Goal: Task Accomplishment & Management: Manage account settings

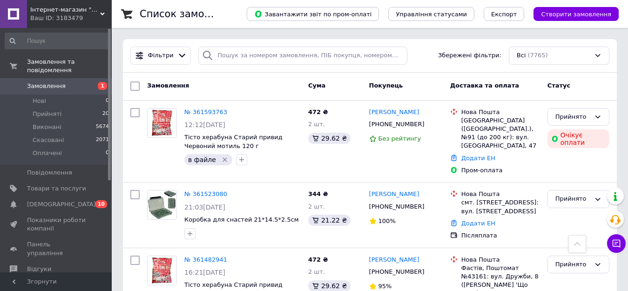
scroll to position [1071, 0]
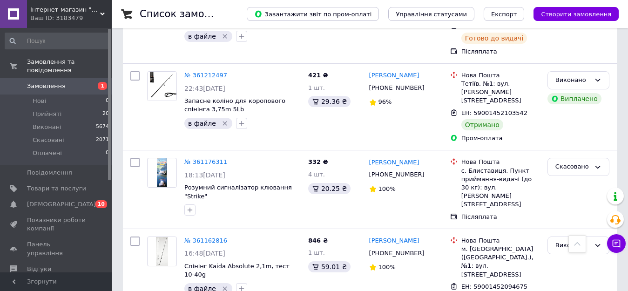
click at [79, 82] on span "Замовлення" at bounding box center [56, 86] width 59 height 8
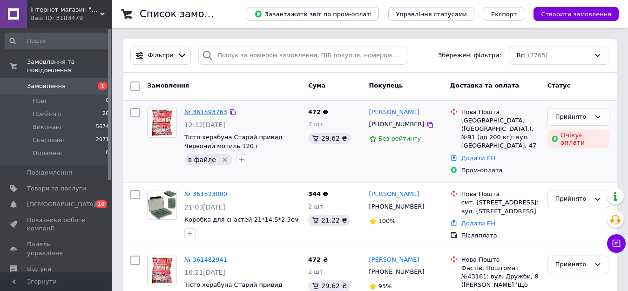
click at [210, 110] on link "№ 361593763" at bounding box center [205, 111] width 43 height 7
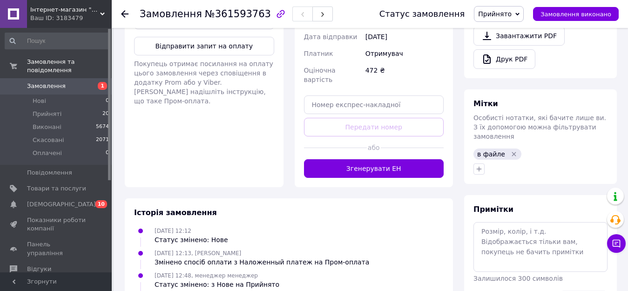
scroll to position [373, 0]
click at [53, 82] on span "Замовлення" at bounding box center [46, 86] width 39 height 8
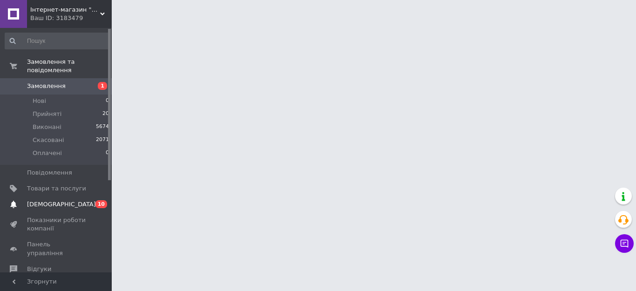
click at [59, 200] on span "[DEMOGRAPHIC_DATA]" at bounding box center [61, 204] width 69 height 8
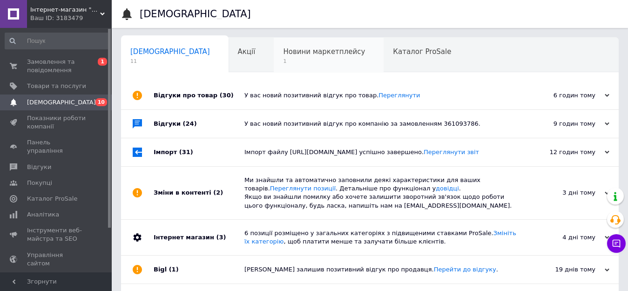
click at [283, 54] on span "Новини маркетплейсу" at bounding box center [324, 51] width 82 height 8
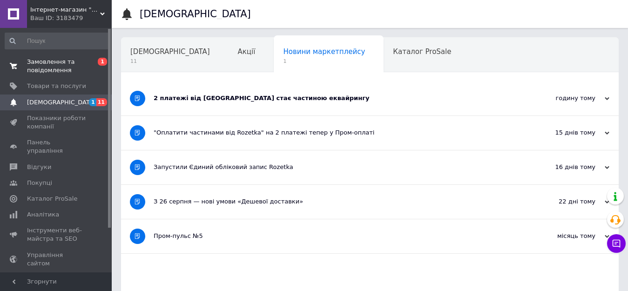
click at [69, 62] on span "Замовлення та повідомлення" at bounding box center [56, 66] width 59 height 17
